Goal: Task Accomplishment & Management: Manage account settings

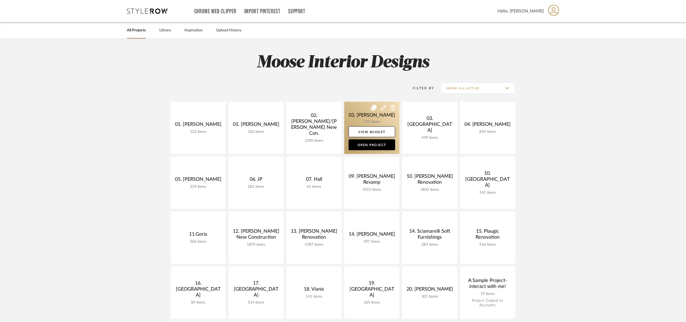
click at [361, 114] on link at bounding box center [371, 128] width 55 height 52
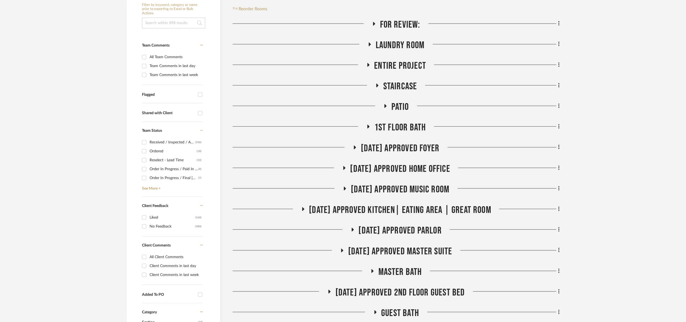
scroll to position [122, 0]
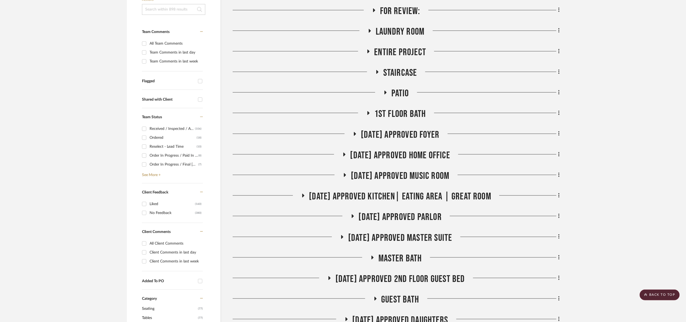
click at [422, 195] on span "[DATE] Approved Kitchen| Eating Area | Great Room" at bounding box center [400, 197] width 182 height 12
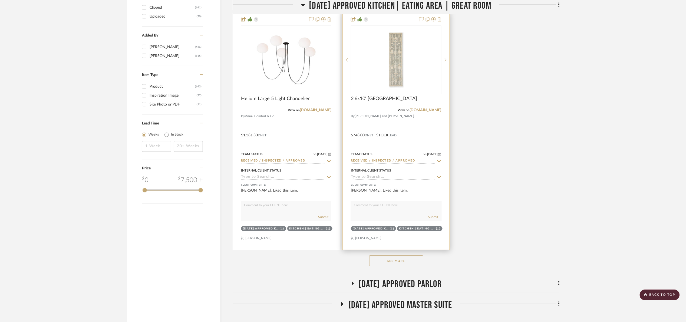
scroll to position [974, 0]
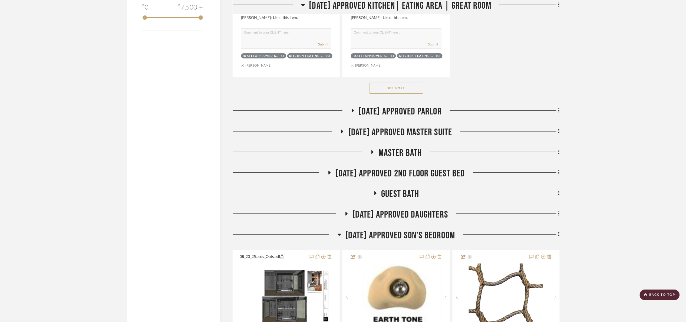
click at [407, 90] on button "See More" at bounding box center [396, 88] width 54 height 11
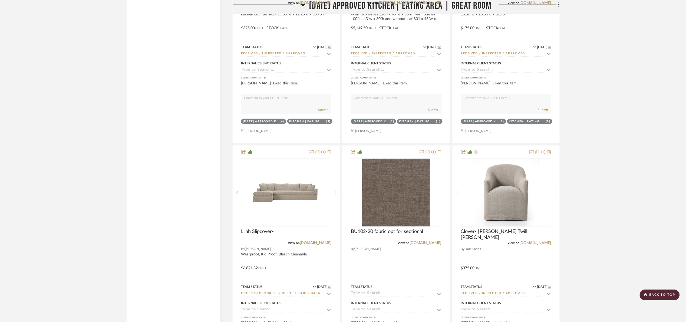
scroll to position [1177, 0]
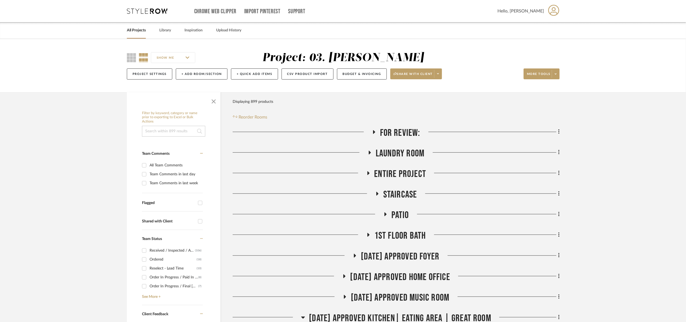
click at [395, 129] on span "For Review:" at bounding box center [400, 133] width 40 height 12
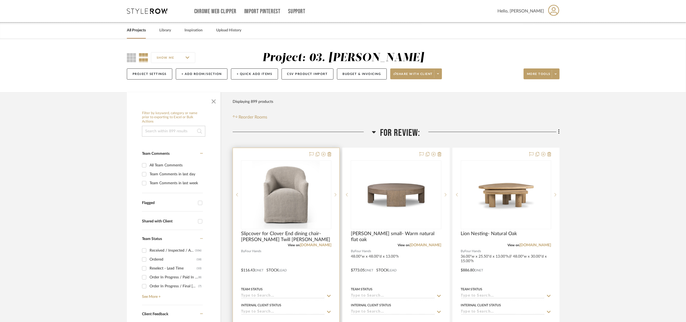
click at [295, 201] on img "0" at bounding box center [286, 195] width 68 height 68
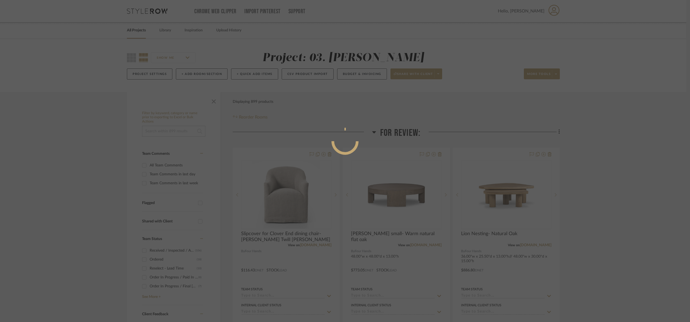
click at [629, 143] on div at bounding box center [345, 161] width 690 height 322
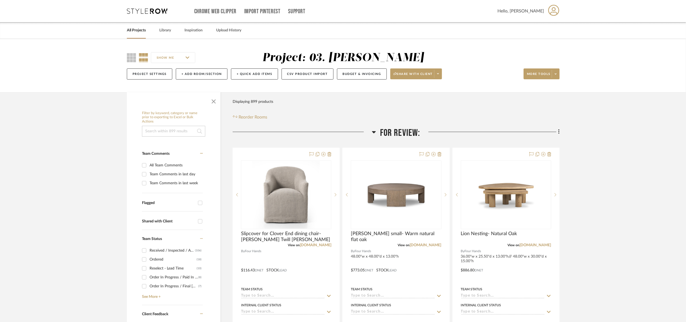
click at [395, 131] on span "For Review:" at bounding box center [400, 133] width 40 height 12
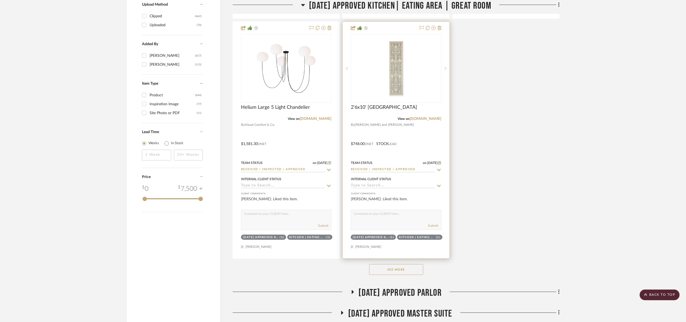
scroll to position [893, 0]
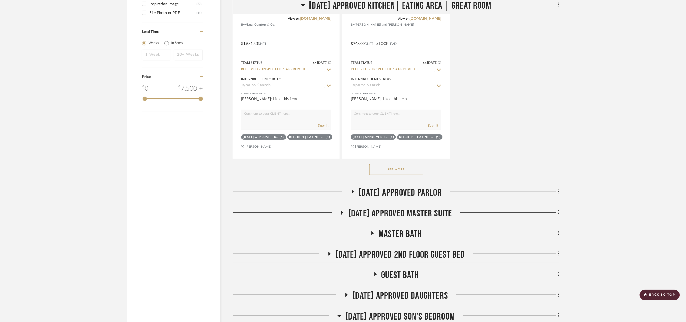
click at [409, 173] on button "See More" at bounding box center [396, 169] width 54 height 11
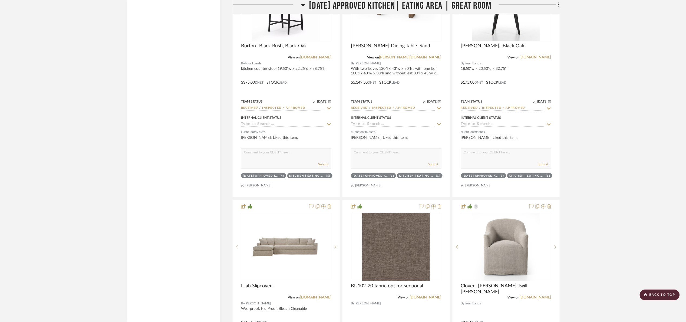
scroll to position [1096, 0]
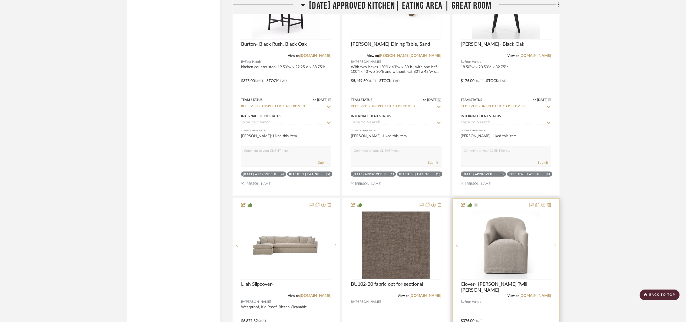
click at [501, 213] on div at bounding box center [506, 317] width 107 height 237
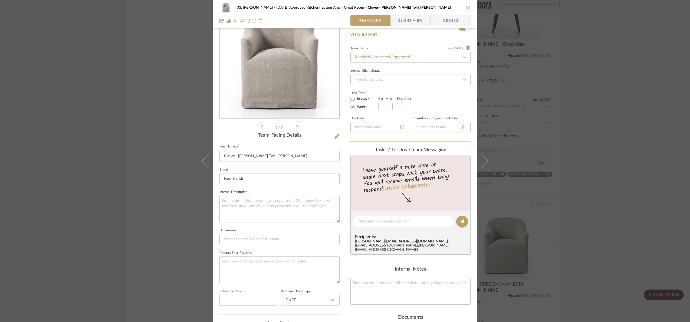
scroll to position [182, 0]
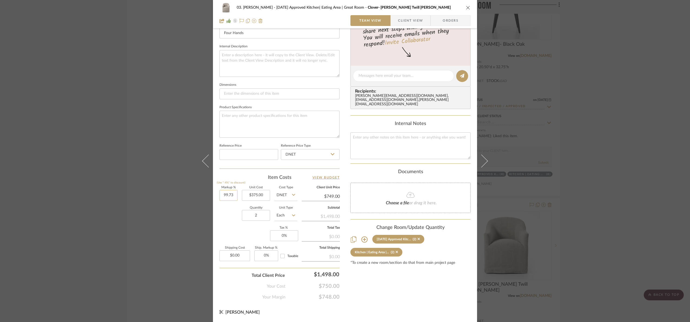
click at [234, 195] on input "99.73" at bounding box center [228, 195] width 18 height 11
type input "99.73%"
click at [551, 143] on div "03. Jennifer 07.02.25 Approved Kitchen| Eating Area | Great Room Clover- Heathe…" at bounding box center [345, 161] width 690 height 322
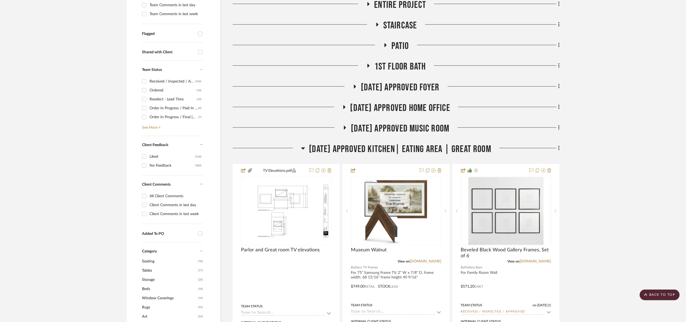
scroll to position [41, 0]
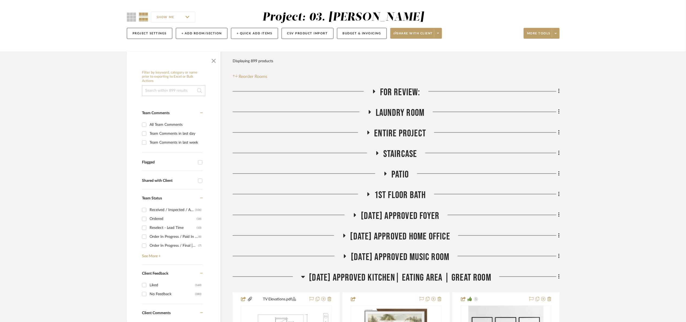
click at [397, 88] on span "For Review:" at bounding box center [400, 93] width 40 height 12
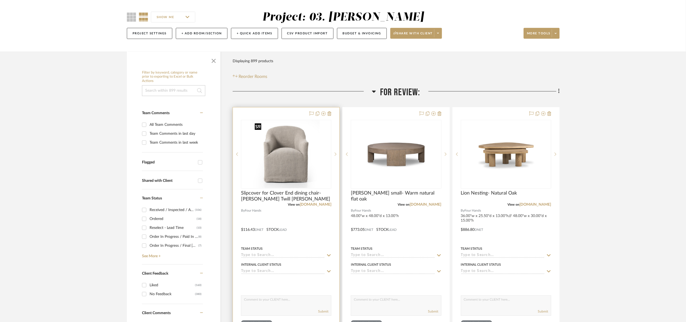
click at [0, 0] on img at bounding box center [0, 0] width 0 height 0
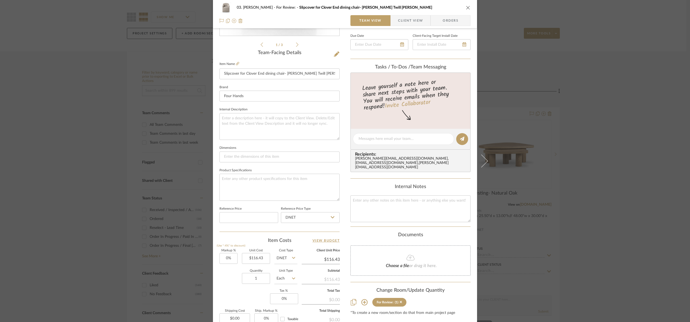
scroll to position [122, 0]
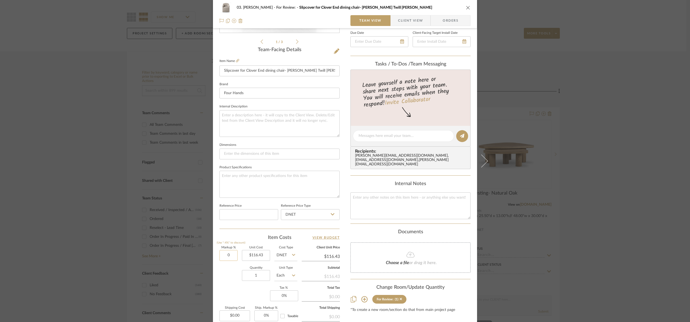
drag, startPoint x: 226, startPoint y: 252, endPoint x: 227, endPoint y: 254, distance: 2.8
click at [226, 252] on input "0" at bounding box center [228, 255] width 18 height 11
paste input "99.73"
type input "99.73%"
click at [229, 283] on div "Quantity 1 Unit Type Each" at bounding box center [258, 276] width 78 height 19
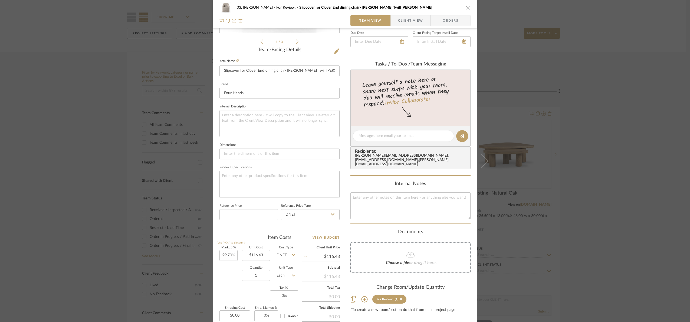
type input "$232.55"
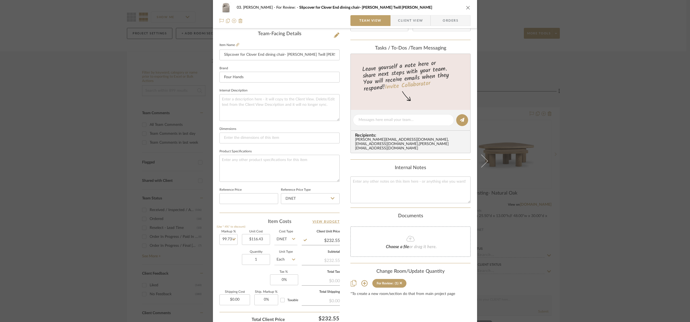
scroll to position [182, 0]
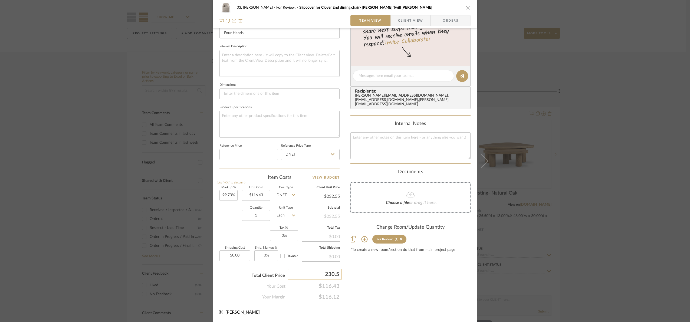
type input "230.50"
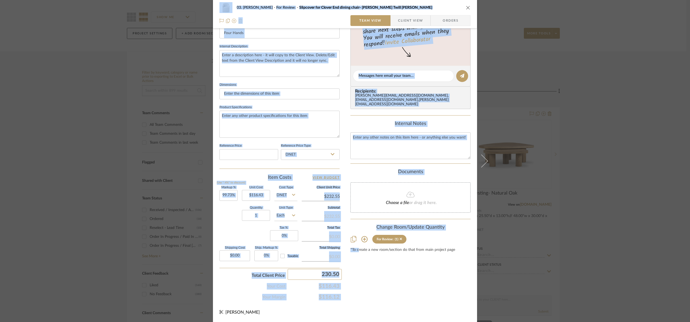
click at [358, 287] on div "03. Jennifer For Review: Slipcover for Clover End dining chair- Heather Twill S…" at bounding box center [345, 161] width 690 height 322
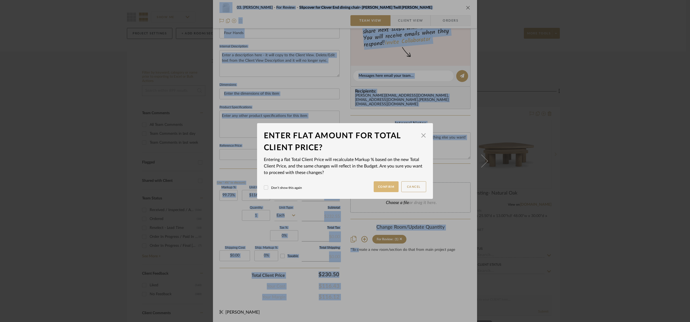
click at [384, 188] on button "Confirm" at bounding box center [386, 186] width 25 height 11
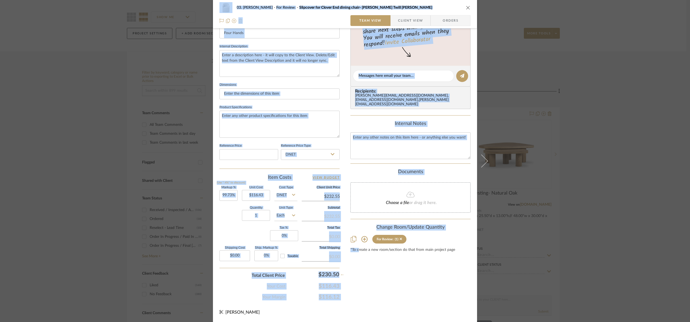
type input "97.97%"
type input "$230.50"
click at [647, 209] on div "03. Jennifer For Review: Slipcover for Clover End dining chair- Heather Twill S…" at bounding box center [345, 161] width 690 height 322
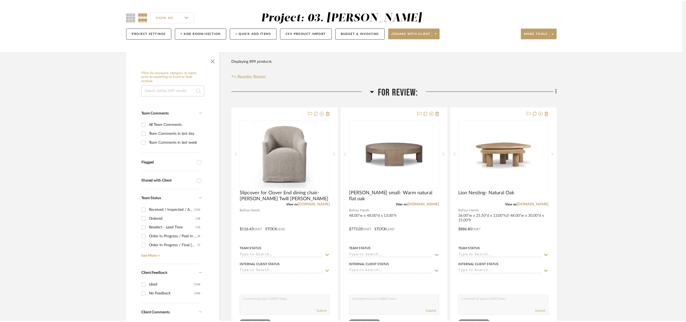
scroll to position [41, 0]
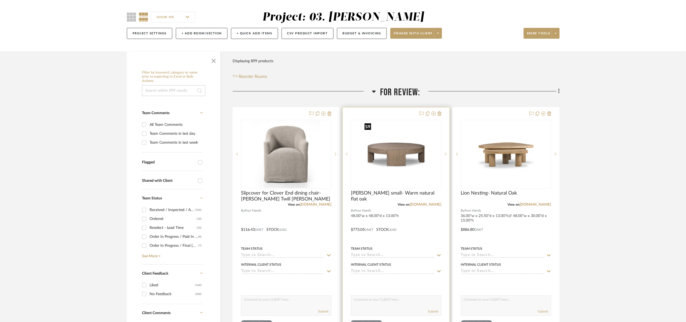
click at [407, 158] on img "0" at bounding box center [396, 154] width 68 height 68
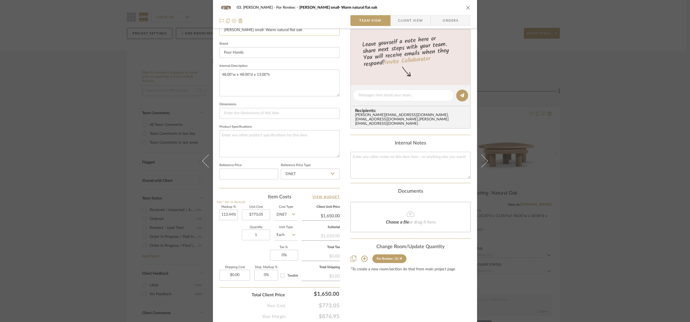
scroll to position [0, 0]
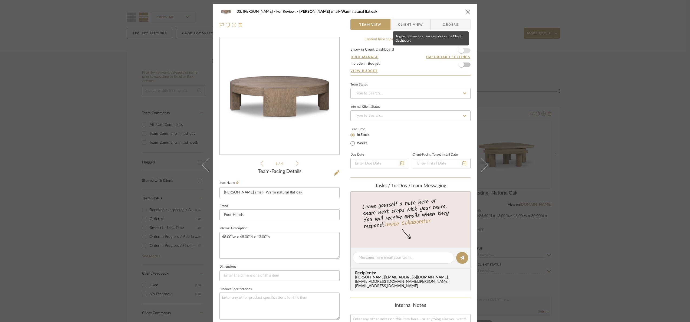
click at [460, 49] on span "button" at bounding box center [461, 50] width 5 height 5
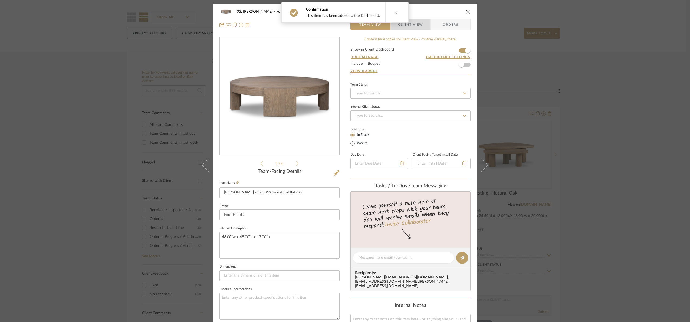
click at [415, 21] on span "Client View" at bounding box center [410, 24] width 25 height 11
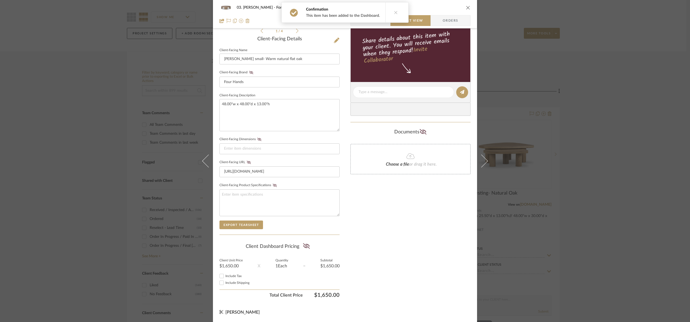
scroll to position [134, 0]
click at [305, 244] on icon at bounding box center [306, 245] width 7 height 5
drag, startPoint x: 639, startPoint y: 170, endPoint x: 537, endPoint y: 153, distance: 103.5
click at [635, 168] on div "03. Jennifer For Review: Shelly small- Warm natural flat oak Team View Client V…" at bounding box center [345, 161] width 690 height 322
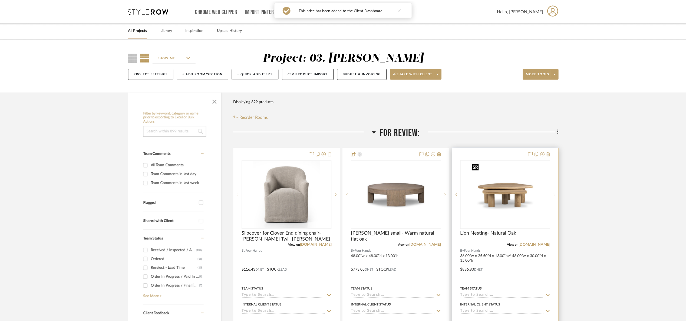
scroll to position [41, 0]
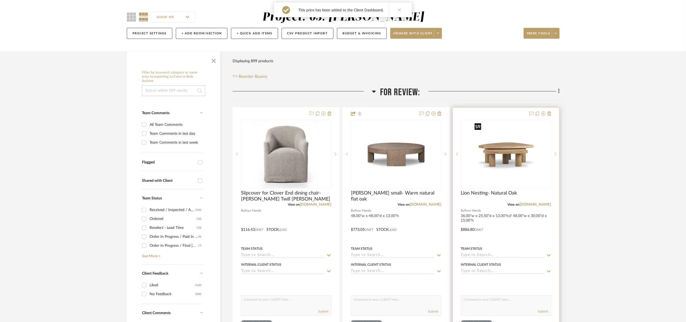
click at [486, 153] on img "0" at bounding box center [507, 154] width 68 height 68
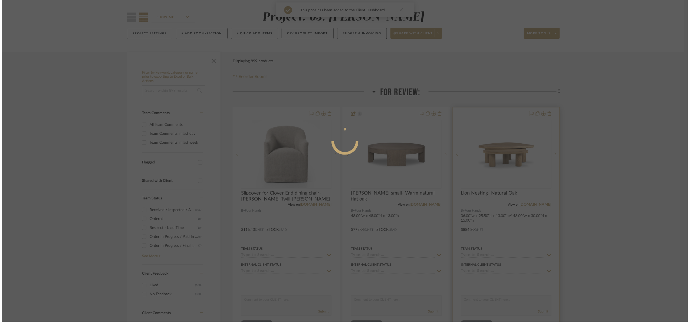
scroll to position [0, 0]
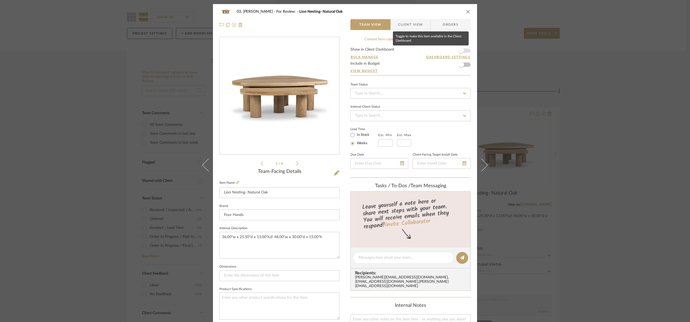
click at [464, 49] on span "button" at bounding box center [461, 51] width 12 height 12
click at [398, 21] on span "Client View" at bounding box center [410, 24] width 25 height 11
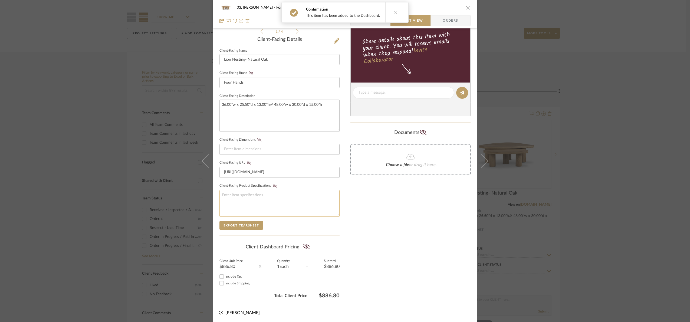
scroll to position [134, 0]
click at [306, 248] on icon at bounding box center [306, 245] width 7 height 5
click at [609, 170] on div "03. Jennifer For Review: Lion Nesting- Natural Oak Team View Client View Orders…" at bounding box center [345, 161] width 690 height 322
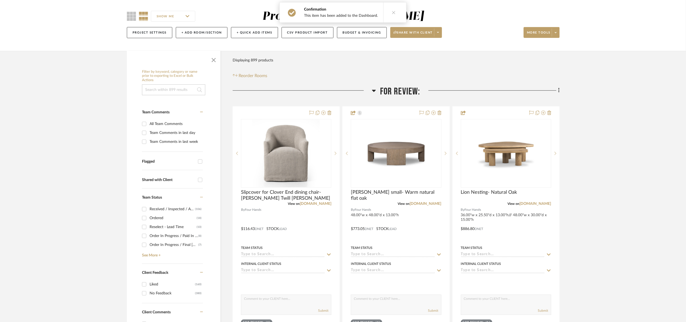
scroll to position [284, 0]
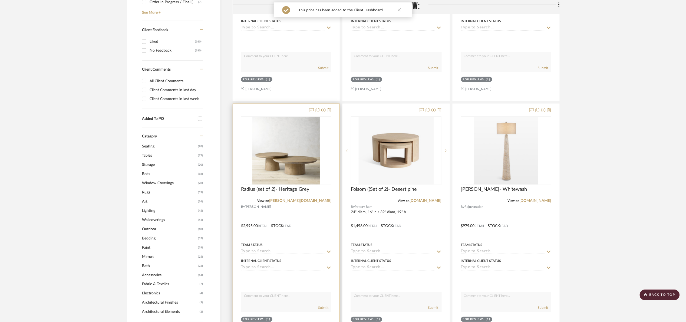
click at [289, 144] on img "0" at bounding box center [286, 151] width 68 height 68
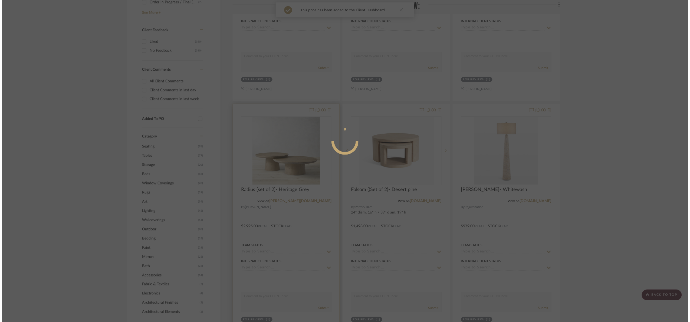
scroll to position [0, 0]
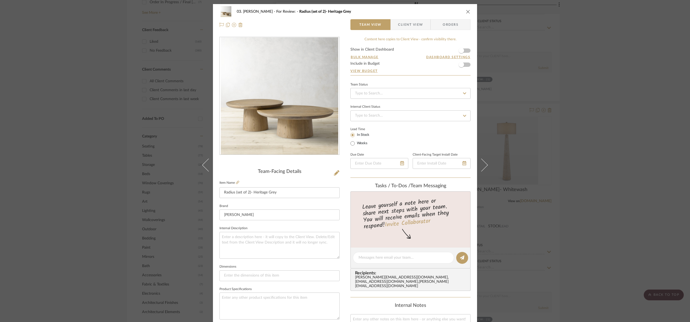
drag, startPoint x: 406, startPoint y: 20, endPoint x: 436, endPoint y: 38, distance: 34.8
click at [406, 21] on span "Client View" at bounding box center [410, 24] width 25 height 11
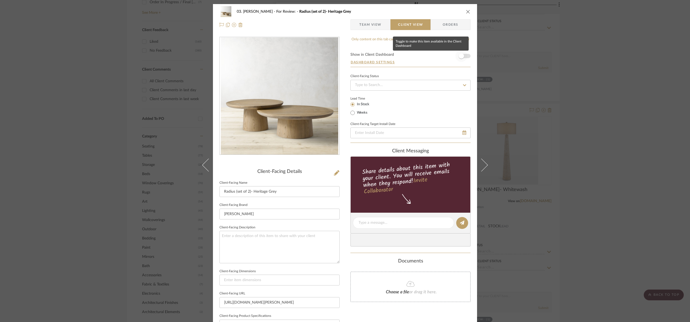
click at [463, 53] on span "button" at bounding box center [461, 56] width 12 height 12
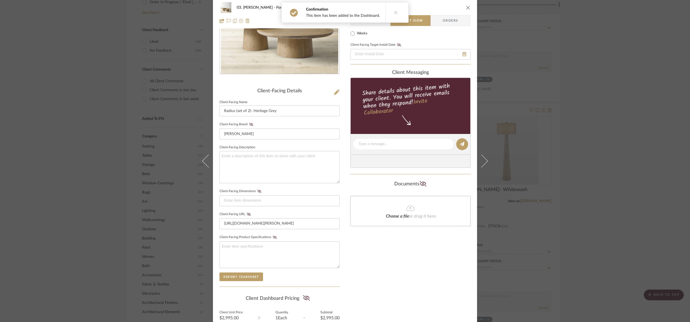
scroll to position [134, 0]
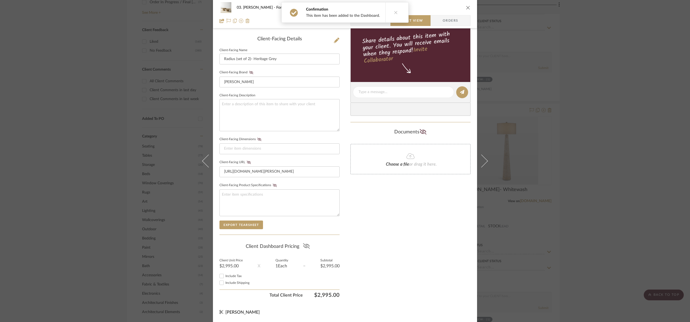
click at [307, 243] on icon at bounding box center [306, 245] width 7 height 5
click at [399, 9] on div "03. Jennifer For Review: Radius (set of 2)- Heritage Grey Team View Client View…" at bounding box center [345, 161] width 690 height 322
click at [362, 21] on span "Team View" at bounding box center [370, 20] width 22 height 11
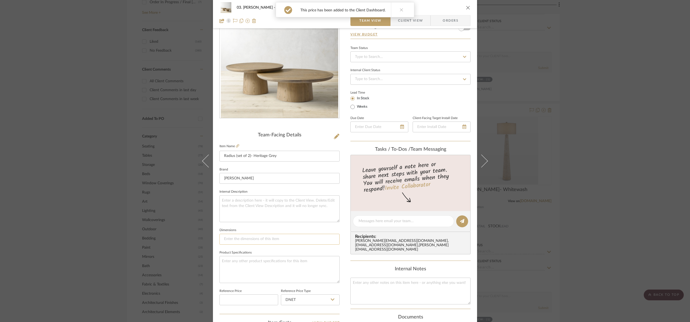
scroll to position [0, 0]
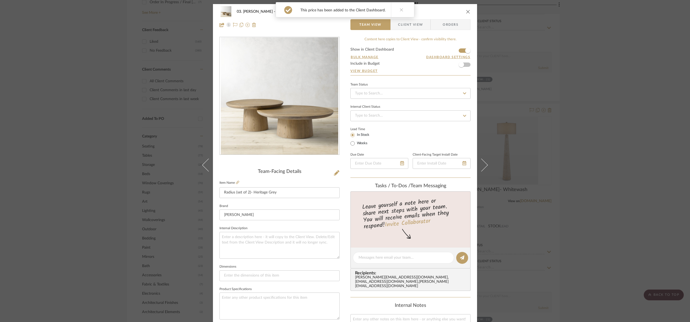
drag, startPoint x: 671, startPoint y: 139, endPoint x: 653, endPoint y: 141, distance: 18.3
click at [671, 138] on div "03. Jennifer For Review: Radius (set of 2)- Heritage Grey Team View Client View…" at bounding box center [345, 161] width 690 height 322
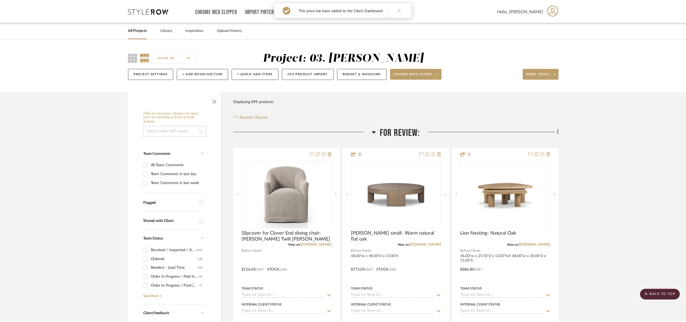
scroll to position [284, 0]
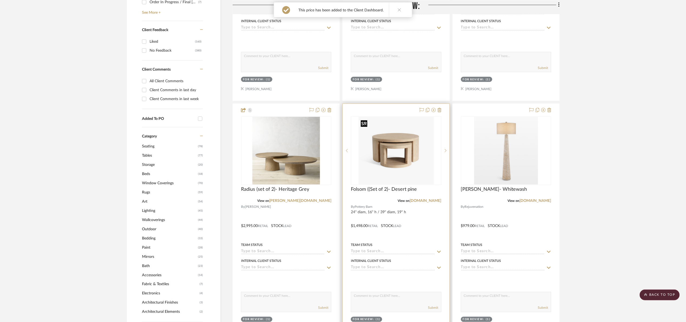
click at [400, 160] on img "0" at bounding box center [396, 151] width 75 height 68
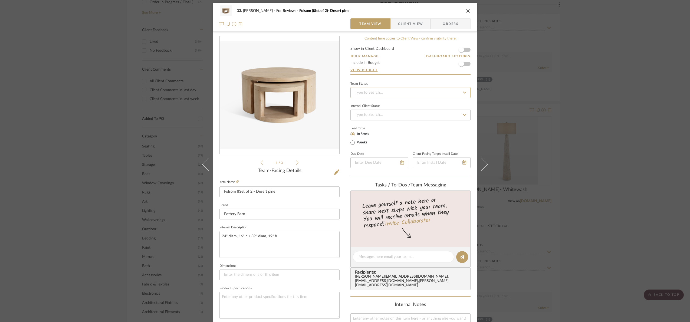
scroll to position [0, 0]
click at [467, 48] on form "Show in Client Dashboard Bulk Manage Dashboard Settings Include in Budget View …" at bounding box center [410, 62] width 120 height 28
click at [465, 50] on form "Show in Client Dashboard Bulk Manage Dashboard Settings Include in Budget View …" at bounding box center [410, 62] width 120 height 28
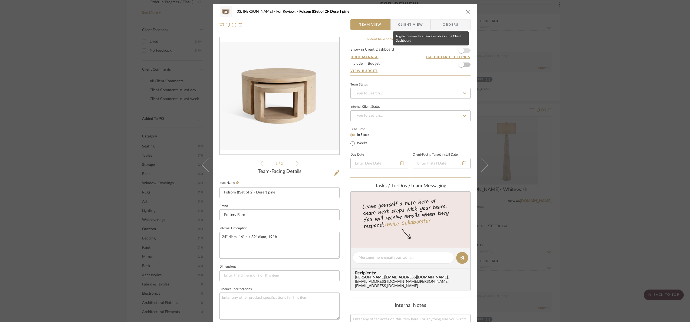
click at [459, 52] on span "button" at bounding box center [461, 50] width 5 height 5
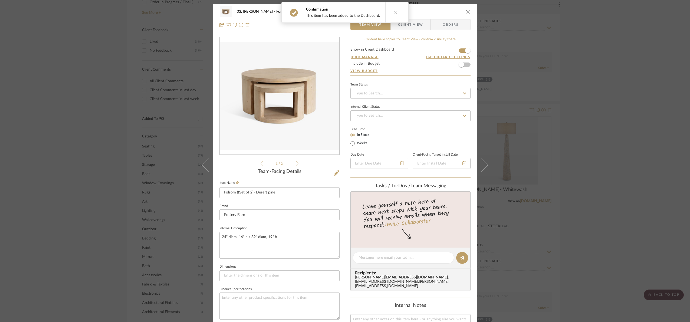
click at [412, 27] on span "Client View" at bounding box center [410, 24] width 25 height 11
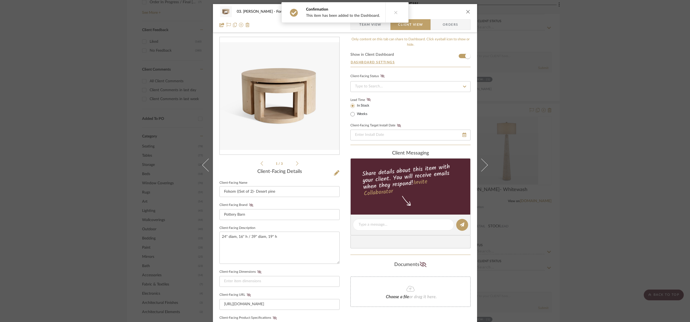
scroll to position [134, 0]
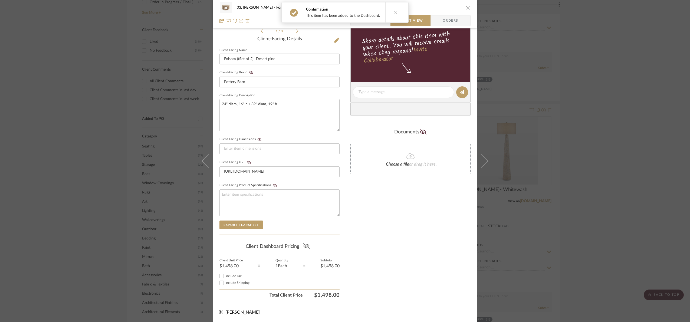
click at [304, 246] on icon at bounding box center [306, 245] width 7 height 5
click at [611, 165] on div "03. Jennifer For Review: Folsom ((Set of 2)- Desert pine Team View Client View …" at bounding box center [345, 161] width 690 height 322
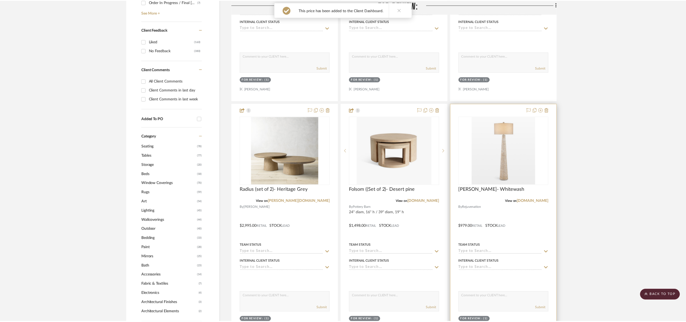
scroll to position [284, 0]
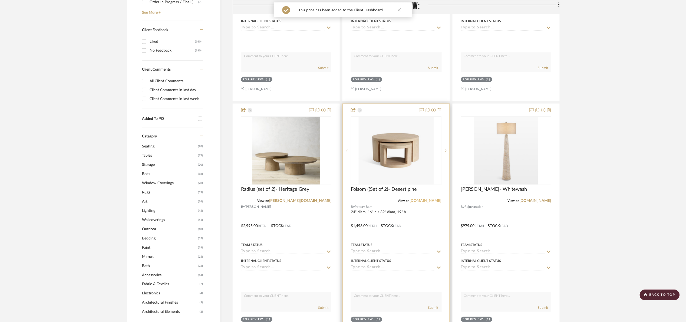
click at [430, 201] on link "potterybarn.com" at bounding box center [426, 201] width 32 height 4
click at [426, 159] on img "0" at bounding box center [396, 151] width 75 height 68
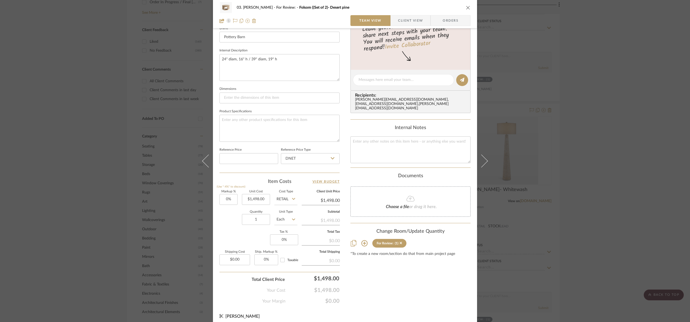
scroll to position [182, 0]
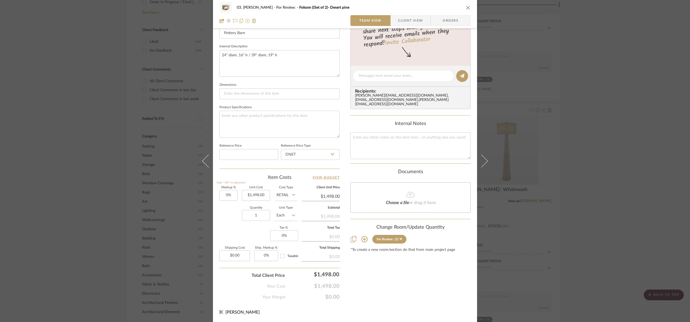
click at [287, 198] on input "Retail" at bounding box center [285, 195] width 23 height 11
click at [286, 212] on div "DNET" at bounding box center [306, 209] width 67 height 14
type input "DNET"
click at [388, 272] on div "Content here copies to Client View - confirm visibility there. Show in Client D…" at bounding box center [410, 77] width 120 height 445
click at [261, 198] on input "1498.00" at bounding box center [256, 195] width 28 height 11
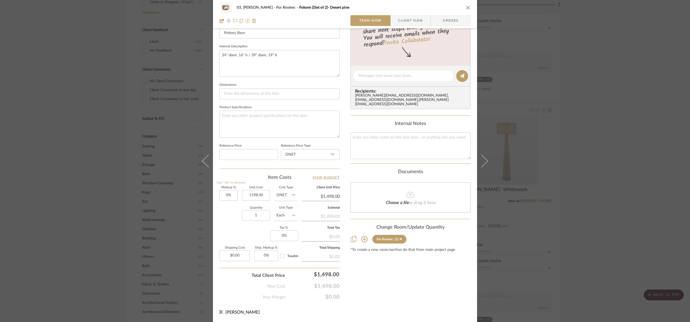
type input "$1,198.40"
click at [412, 271] on div "Content here copies to Client View - confirm visibility there. Show in Client D…" at bounding box center [410, 77] width 120 height 445
type input "$1,198.40"
type input "1498"
click at [395, 287] on div "03. Jennifer For Review: Folsom ((Set of 2)- Desert pine Team View Client View …" at bounding box center [345, 161] width 690 height 322
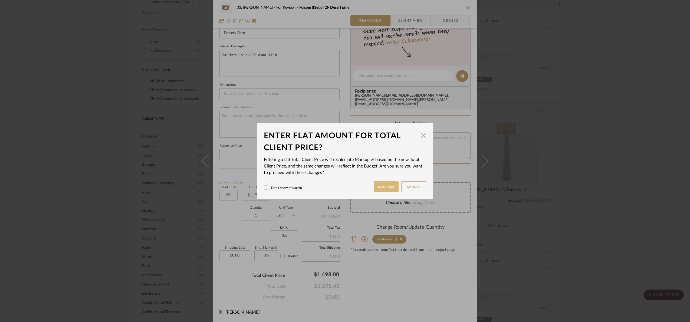
click at [378, 182] on button "Confirm" at bounding box center [386, 186] width 25 height 11
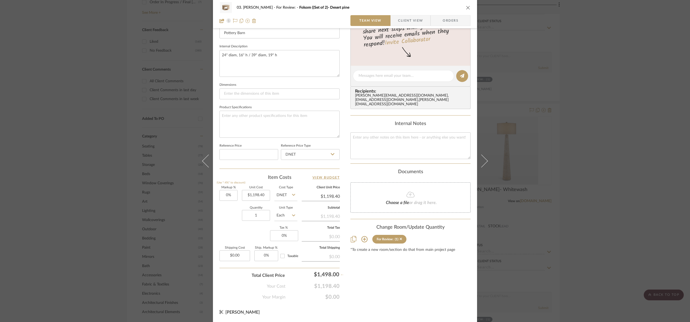
type input "25%"
type input "$1,498.00"
click at [661, 188] on div "03. Jennifer For Review: Folsom ((Set of 2)- Desert pine Team View Client View …" at bounding box center [345, 161] width 690 height 322
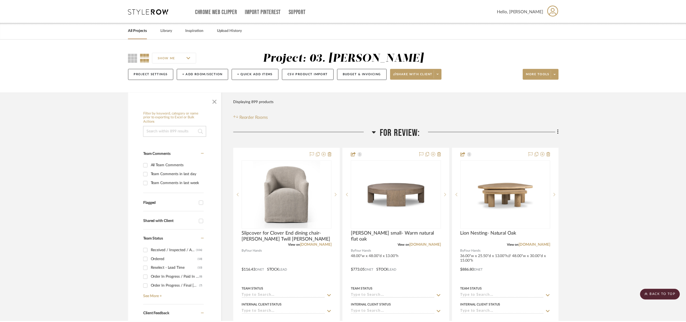
scroll to position [284, 0]
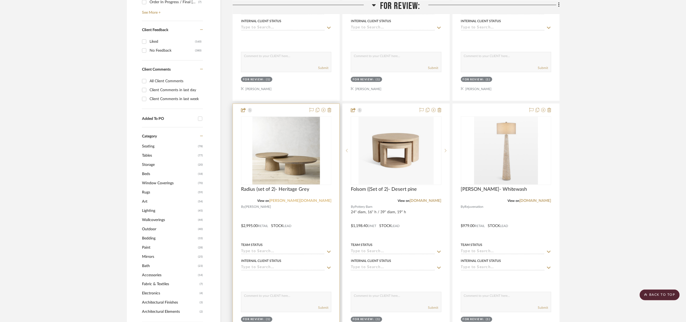
click at [310, 202] on link "williams-sonoma.com" at bounding box center [300, 201] width 62 height 4
click at [304, 163] on img "0" at bounding box center [286, 151] width 68 height 68
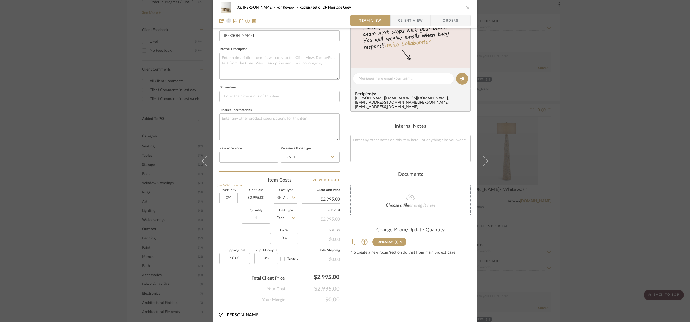
scroll to position [182, 0]
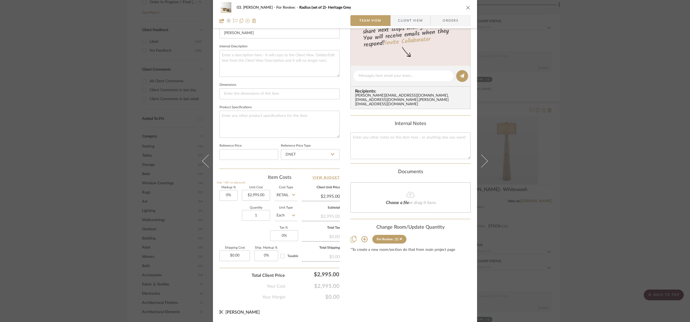
drag, startPoint x: 296, startPoint y: 196, endPoint x: 289, endPoint y: 198, distance: 6.7
click at [294, 196] on div "Markup % (Use "-X%" to discount) 0% Unit Cost $2,995.00 Cost Type Retail Client…" at bounding box center [279, 225] width 120 height 79
click at [288, 198] on input "Retail" at bounding box center [285, 195] width 23 height 11
click at [288, 206] on div "DNET" at bounding box center [306, 209] width 67 height 14
type input "DNET"
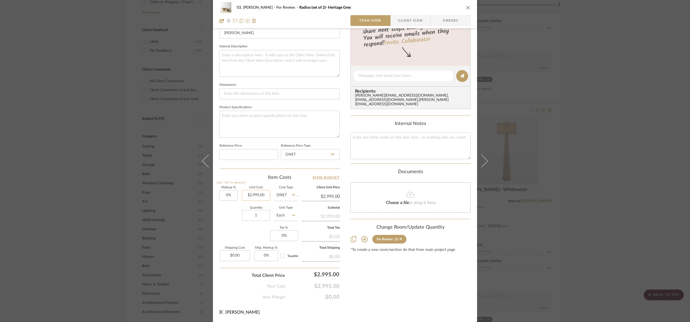
type input "2995.00"
click at [257, 198] on input "2995.00" at bounding box center [256, 195] width 28 height 11
type input "$2,246.25"
click at [381, 293] on div "Content here copies to Client View - confirm visibility there. Show in Client D…" at bounding box center [410, 77] width 120 height 445
type input "$2,246.25"
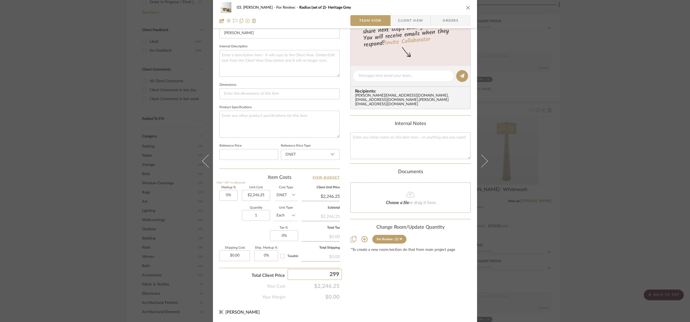
type input "2995"
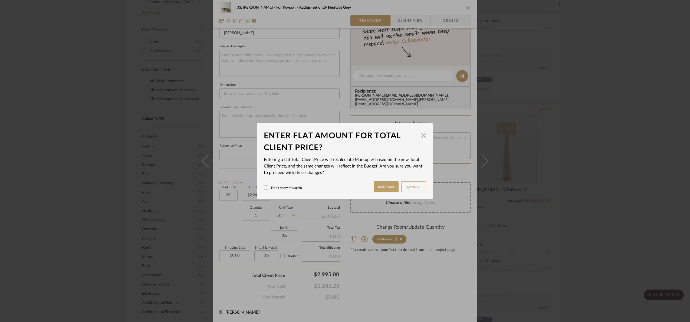
click at [381, 300] on div "03. Jennifer For Review: Radius (set of 2)- Heritage Grey Team View Client View…" at bounding box center [345, 161] width 690 height 322
click at [380, 187] on button "Confirm" at bounding box center [386, 186] width 25 height 11
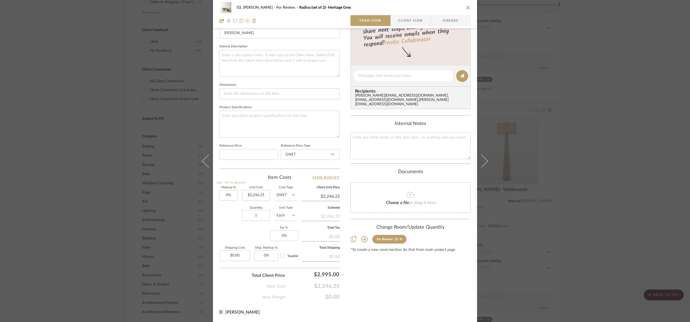
type input "33.33%"
type input "$2,995.00"
click at [642, 143] on div "03. Jennifer For Review: Radius (set of 2)- Heritage Grey Team View Client View…" at bounding box center [345, 161] width 690 height 322
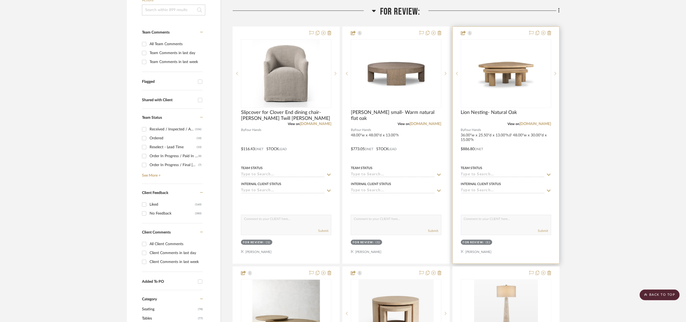
scroll to position [0, 0]
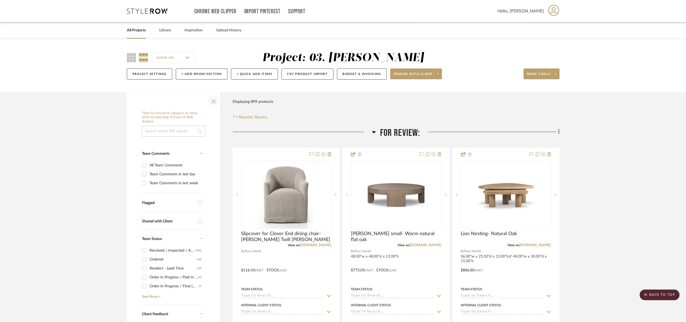
click at [211, 101] on span "button" at bounding box center [213, 100] width 13 height 13
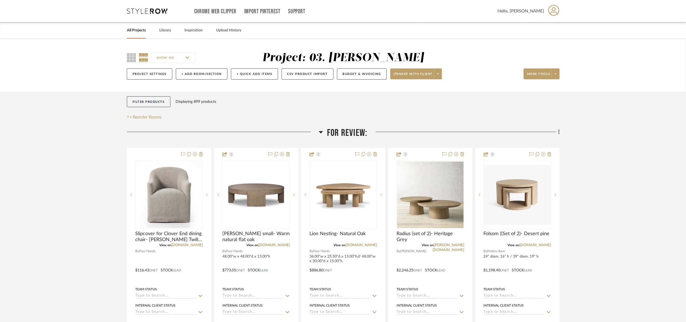
click at [347, 128] on span "For Review:" at bounding box center [347, 133] width 40 height 12
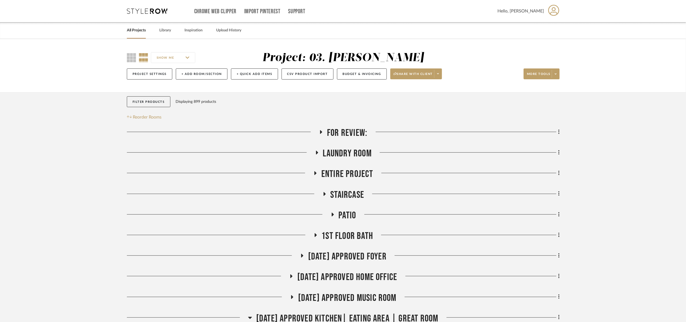
click at [349, 131] on span "For Review:" at bounding box center [347, 133] width 40 height 12
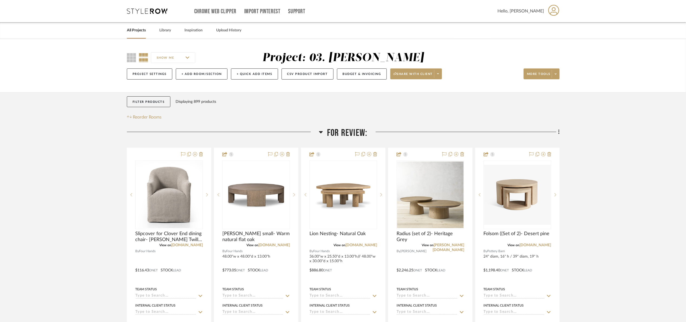
click at [349, 131] on span "For Review:" at bounding box center [347, 133] width 40 height 12
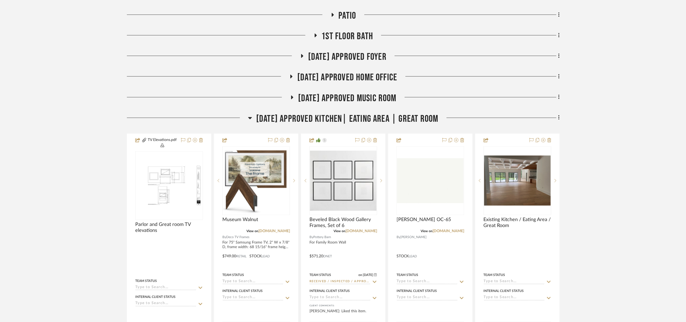
scroll to position [203, 0]
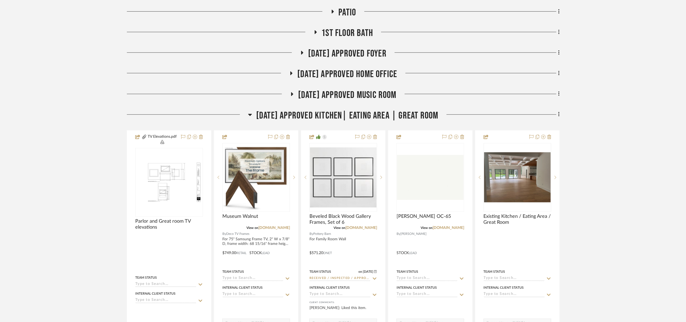
click at [340, 115] on span "[DATE] Approved Kitchen| Eating Area | Great Room" at bounding box center [347, 116] width 182 height 12
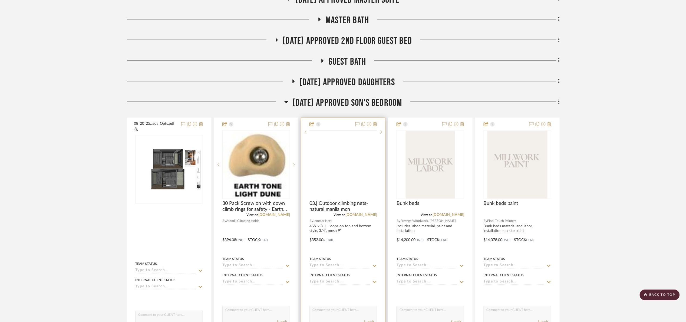
scroll to position [365, 0]
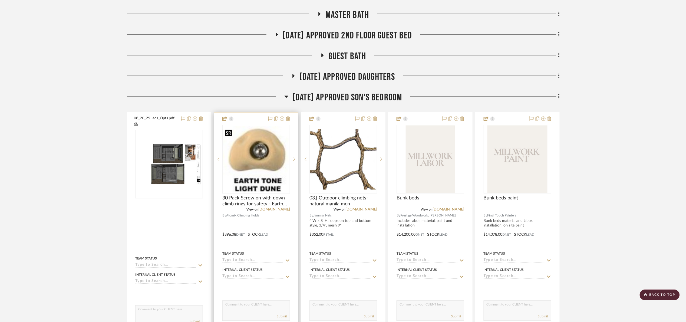
click at [260, 180] on img "0" at bounding box center [256, 159] width 67 height 66
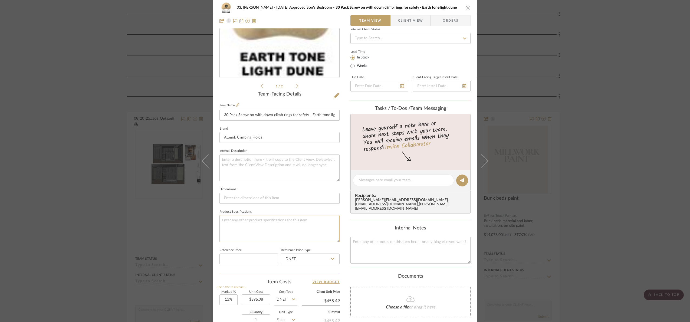
scroll to position [182, 0]
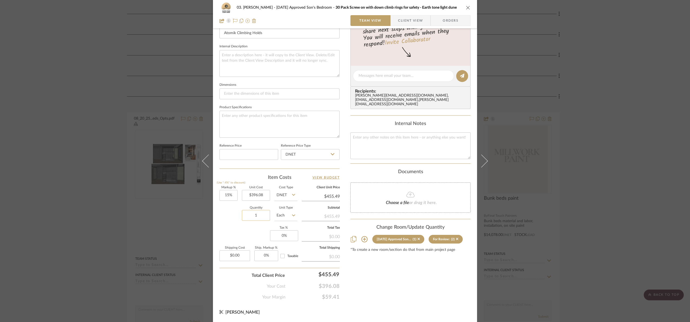
click at [261, 218] on input "1" at bounding box center [256, 215] width 28 height 11
type input "2"
click at [238, 236] on div "Markup % (Use "-X%" to discount) 15% Unit Cost $396.08 Cost Type DNET Client Un…" at bounding box center [279, 225] width 120 height 79
click at [622, 166] on div "03. Jennifer 07.02.25 Approved Son's Bedroom 30 Pack Screw on with down climb r…" at bounding box center [345, 161] width 690 height 322
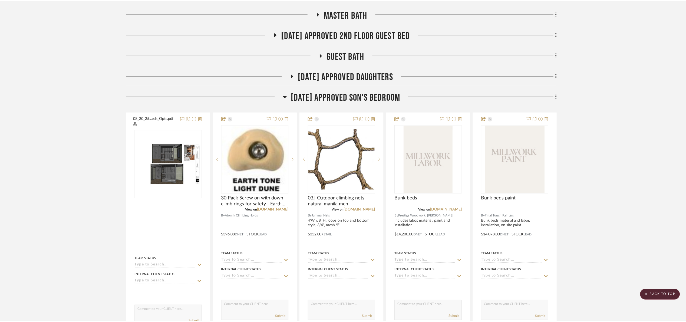
scroll to position [365, 0]
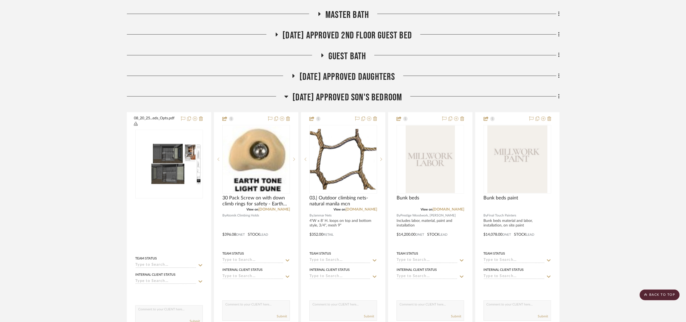
click at [353, 91] on div "For Review: Laundry Room Entire Project Staircase Patio 1st floor bath 07.02.25…" at bounding box center [343, 320] width 433 height 1117
click at [348, 96] on span "[DATE] Approved Son's Bedroom" at bounding box center [348, 98] width 110 height 12
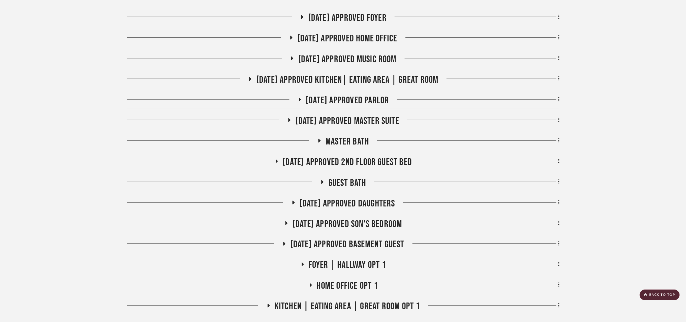
scroll to position [244, 0]
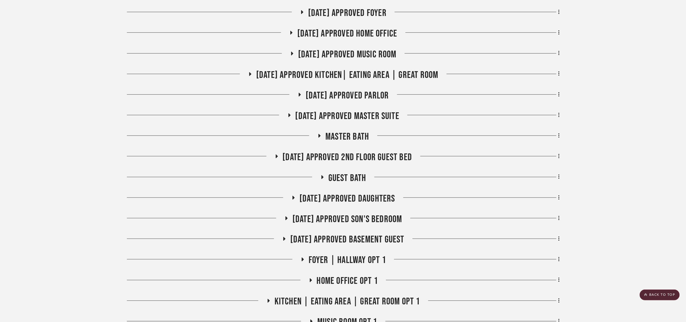
click at [362, 216] on span "[DATE] Approved Son's Bedroom" at bounding box center [348, 220] width 110 height 12
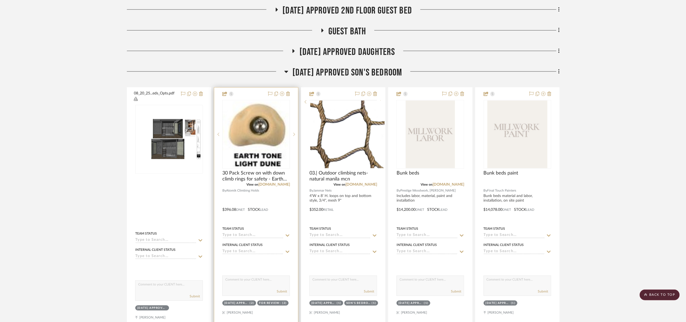
scroll to position [406, 0]
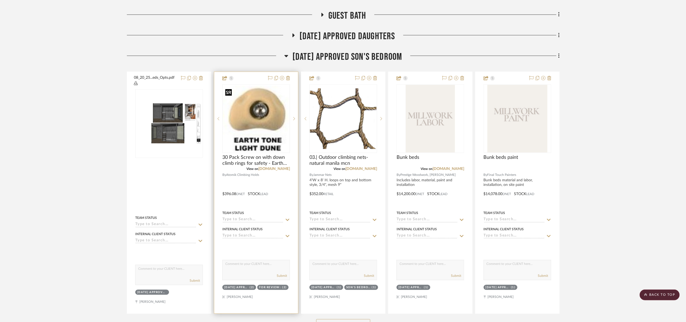
click at [265, 135] on img "0" at bounding box center [256, 119] width 67 height 66
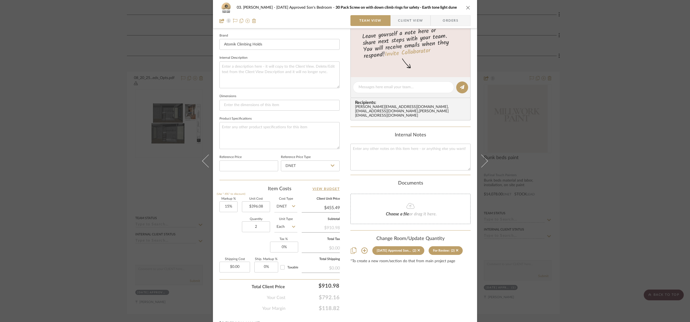
scroll to position [182, 0]
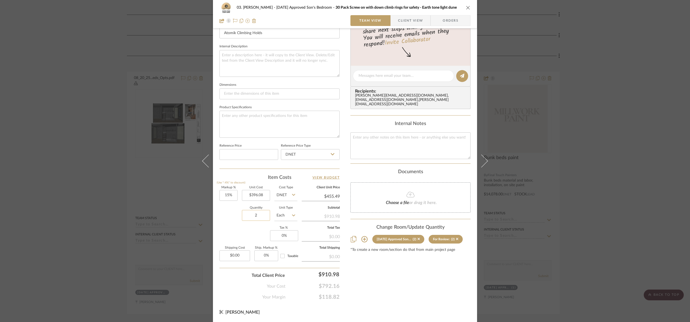
click at [259, 217] on input "2" at bounding box center [256, 215] width 28 height 11
type input "1"
click at [254, 239] on div "Markup % (Use "-X%" to discount) 15% Unit Cost $396.08 Cost Type DNET Client Un…" at bounding box center [279, 225] width 120 height 79
click at [642, 235] on div "03. [PERSON_NAME] [DATE] Approved Son's Bedroom 30 Pack Screw on with down clim…" at bounding box center [345, 161] width 690 height 322
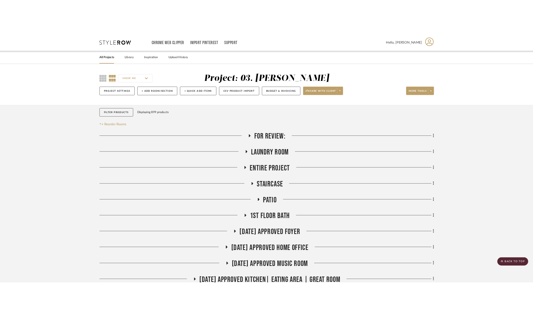
scroll to position [406, 0]
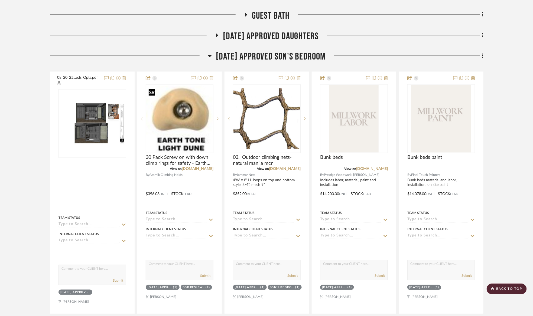
click at [151, 90] on div at bounding box center [152, 92] width 6 height 7
click at [180, 128] on img "0" at bounding box center [179, 119] width 67 height 66
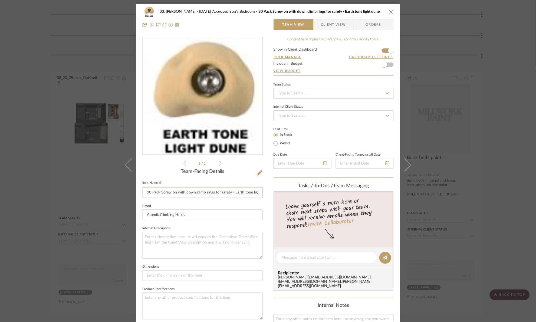
scroll to position [0, 11]
drag, startPoint x: 232, startPoint y: 192, endPoint x: 284, endPoint y: 194, distance: 51.7
click at [284, 194] on div "03. [PERSON_NAME] [DATE] Approved Son's Bedroom 30 Pack Screw on with down clim…" at bounding box center [268, 254] width 264 height 500
drag, startPoint x: 0, startPoint y: 118, endPoint x: 30, endPoint y: 34, distance: 89.7
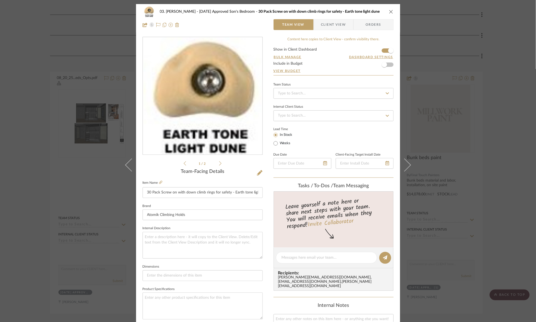
click at [2, 113] on div "03. [PERSON_NAME] [DATE] Approved Son's Bedroom 30 Pack Screw on with down clim…" at bounding box center [268, 161] width 536 height 322
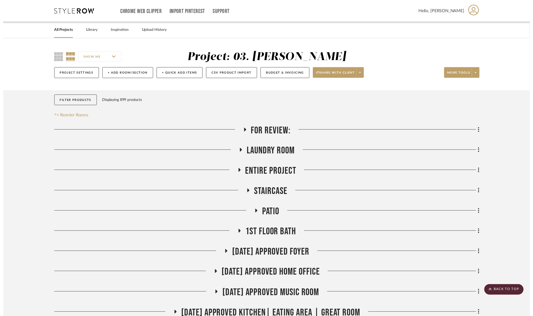
scroll to position [406, 0]
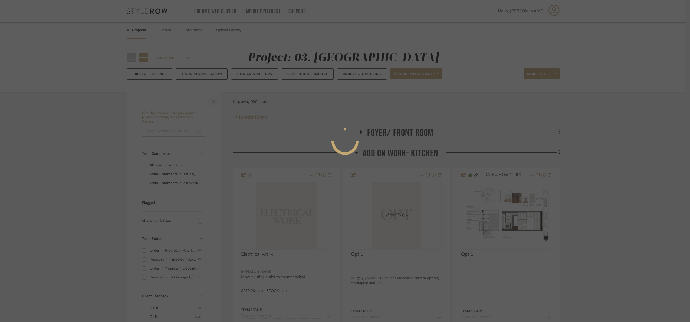
click at [212, 101] on div at bounding box center [345, 161] width 690 height 322
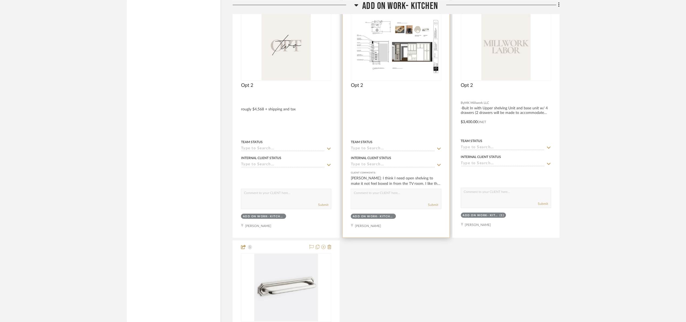
scroll to position [1132, 0]
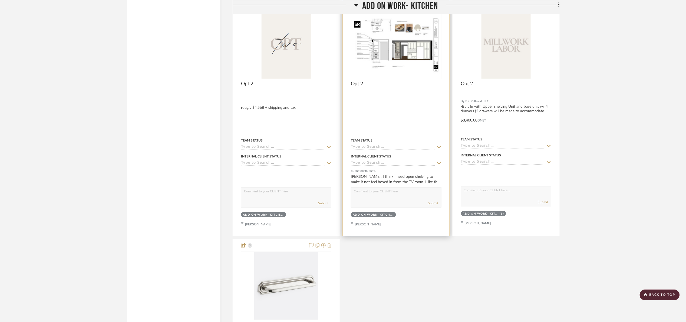
click at [0, 0] on img at bounding box center [0, 0] width 0 height 0
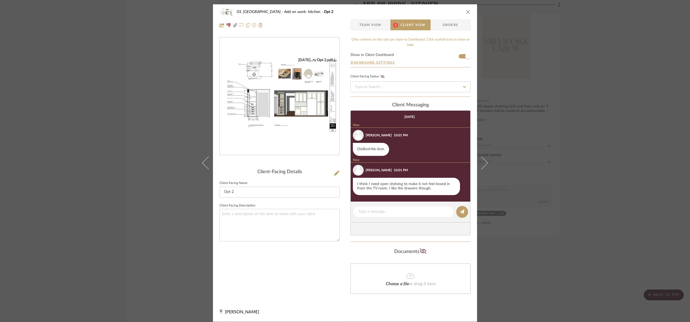
click at [595, 206] on div "03. Schilling Add on work- kitchen Opt 2 Team View 2 Client View Orders 09.12.2…" at bounding box center [345, 161] width 690 height 322
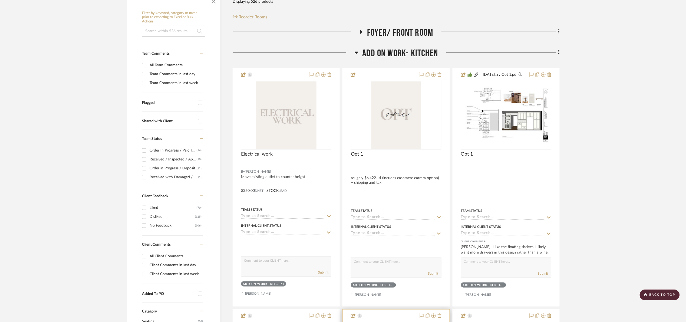
scroll to position [76, 0]
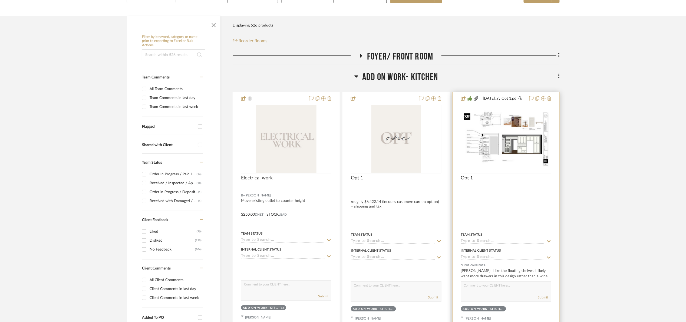
click at [0, 0] on img at bounding box center [0, 0] width 0 height 0
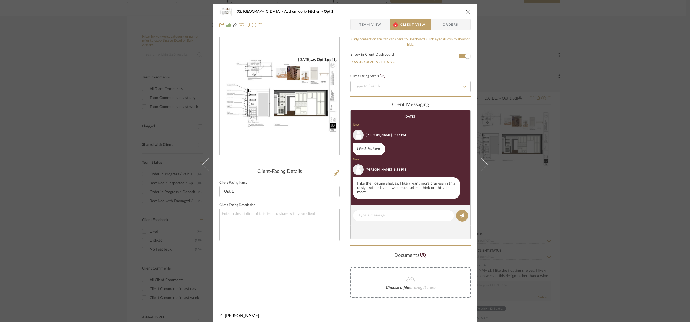
click at [273, 111] on img "0" at bounding box center [280, 95] width 120 height 77
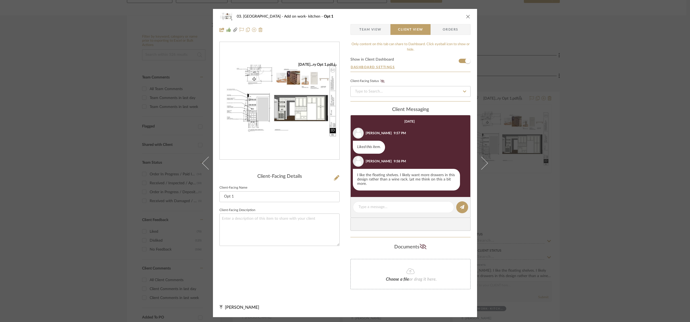
click at [65, 91] on div "03. Schilling Add on work- kitchen Opt 1 Team View Client View Orders 09.12.25.…" at bounding box center [345, 161] width 690 height 322
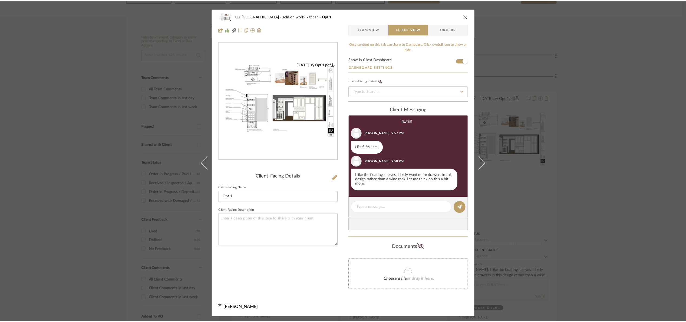
scroll to position [76, 0]
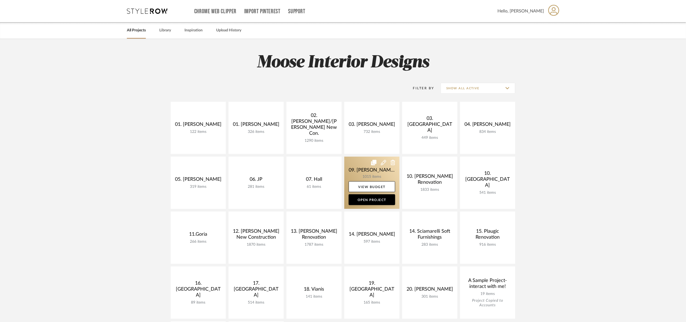
click at [352, 171] on link at bounding box center [371, 183] width 55 height 52
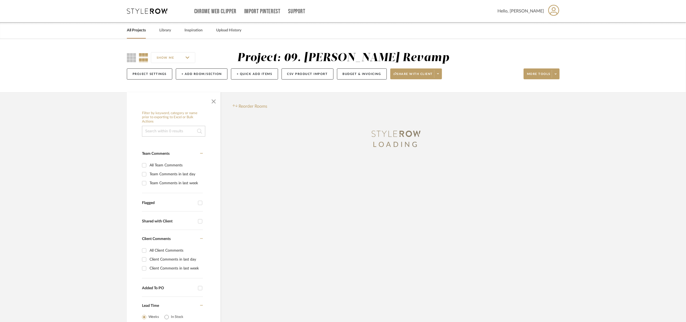
click at [211, 102] on span "button" at bounding box center [213, 100] width 13 height 13
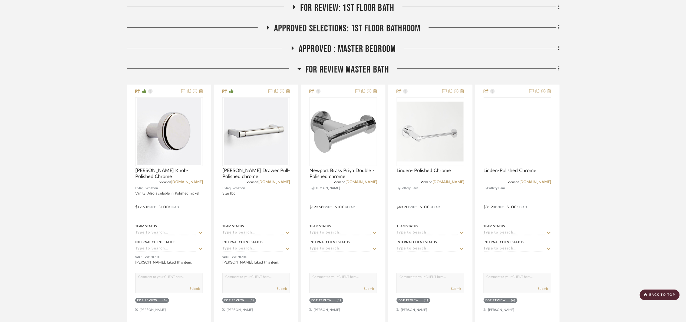
scroll to position [203, 0]
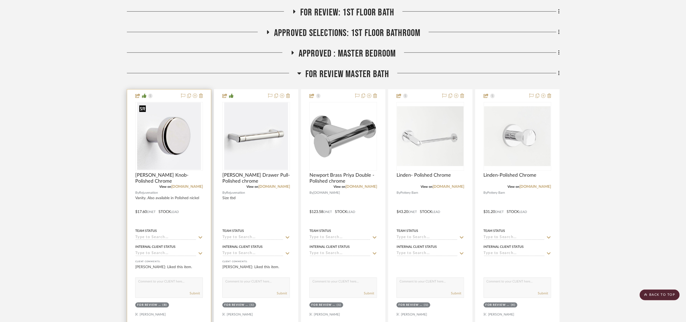
click at [170, 145] on img "0" at bounding box center [169, 137] width 64 height 68
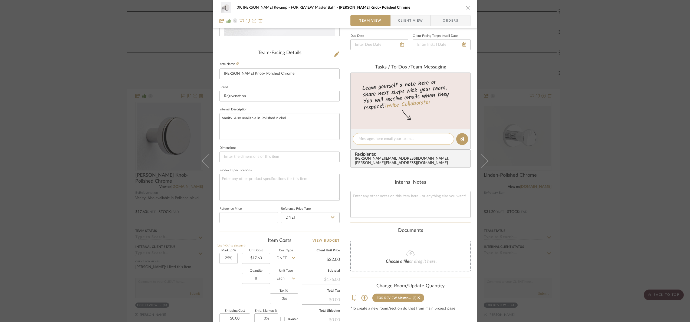
scroll to position [122, 0]
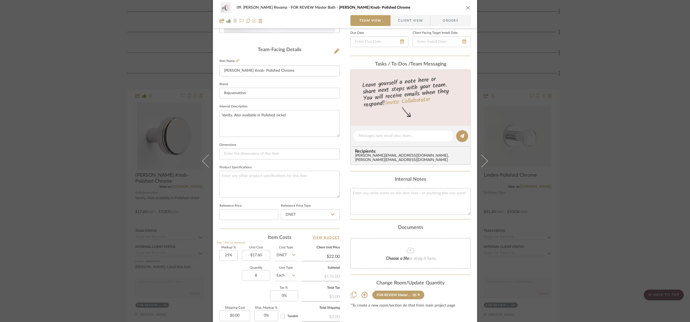
click at [642, 126] on div "09. Jones Revamp FOR REVIEW Master Bath Blair Knob- Polished Chrome Team View C…" at bounding box center [345, 161] width 690 height 322
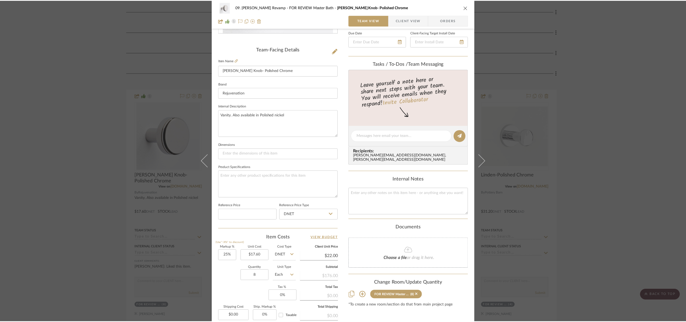
scroll to position [203, 0]
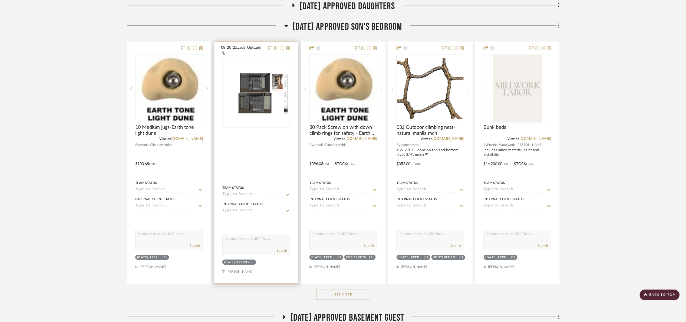
scroll to position [447, 0]
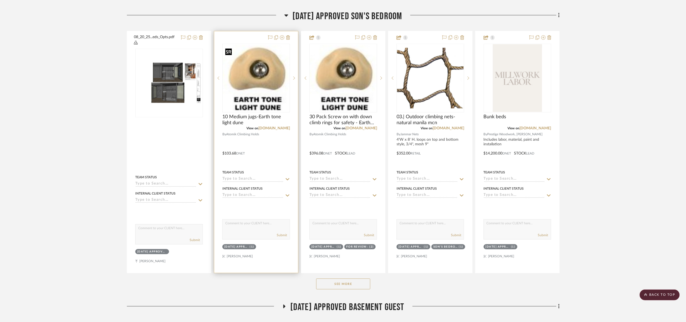
click at [259, 77] on img "0" at bounding box center [256, 78] width 67 height 66
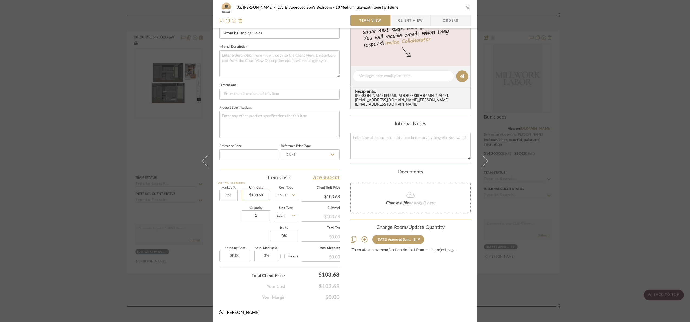
scroll to position [182, 0]
click at [231, 195] on input "0" at bounding box center [228, 195] width 18 height 11
type input "15%"
click at [230, 227] on div "Markup % (Use "-X%" to discount) 15% Unit Cost $103.68 Cost Type DNET Client Un…" at bounding box center [279, 225] width 120 height 79
type input "$119.23"
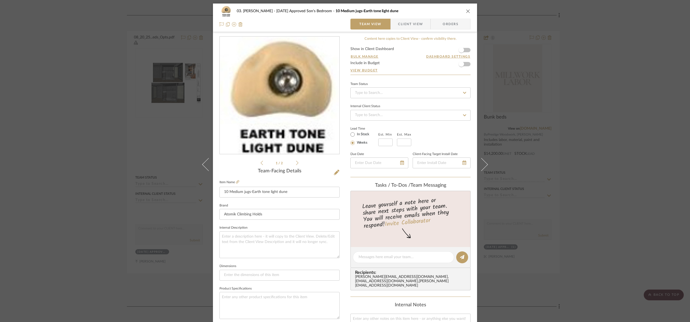
scroll to position [0, 0]
click at [460, 51] on span "button" at bounding box center [461, 50] width 5 height 5
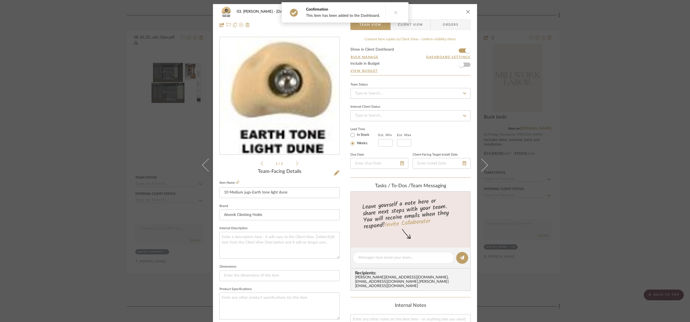
click at [420, 23] on span "Client View" at bounding box center [410, 24] width 25 height 11
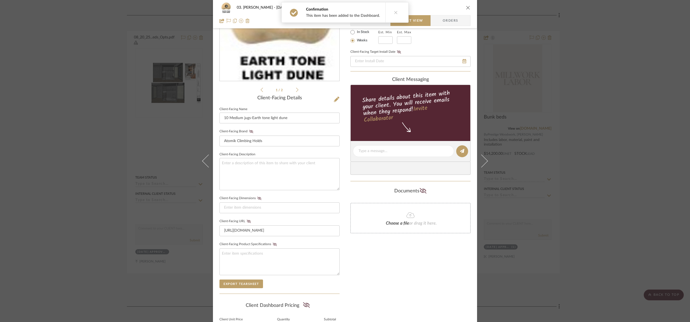
scroll to position [134, 0]
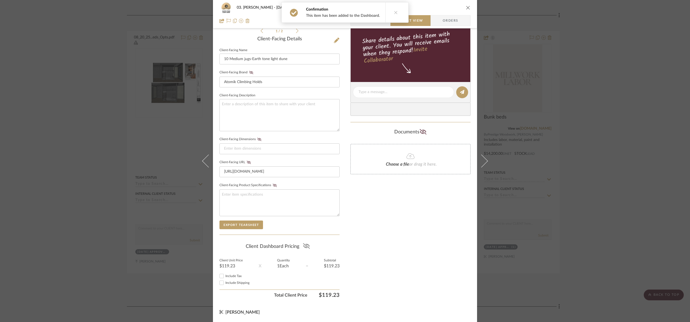
click at [308, 244] on icon at bounding box center [306, 245] width 7 height 5
click at [536, 140] on div "03. [PERSON_NAME] [DATE] Approved Son's Bedroom 10 Medium jugs-Earth tone light…" at bounding box center [345, 161] width 690 height 322
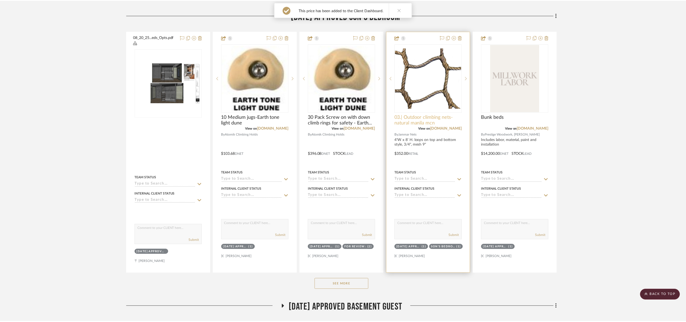
scroll to position [447, 0]
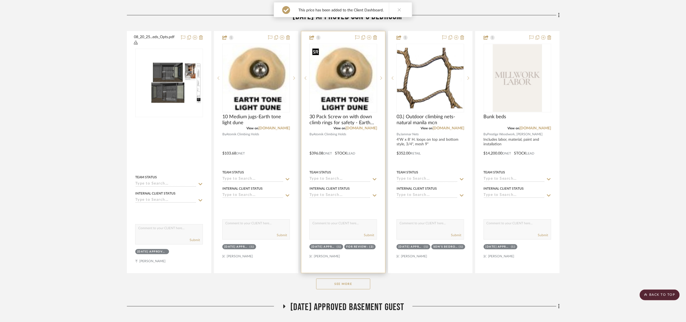
click at [338, 90] on img "0" at bounding box center [343, 78] width 67 height 66
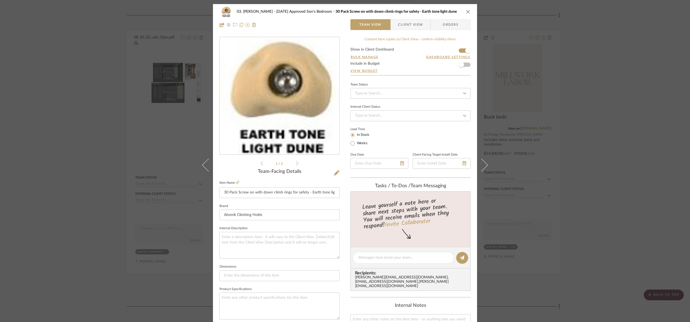
click at [409, 20] on span "Client View" at bounding box center [410, 24] width 25 height 11
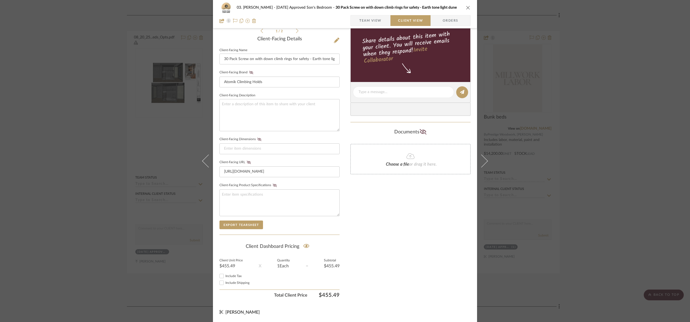
scroll to position [134, 0]
click at [370, 9] on div "03. [PERSON_NAME] [DATE] Approved Son's Bedroom 30 Pack Screw on with down clim…" at bounding box center [349, 8] width 225 height 4
click at [370, 18] on span "Team View" at bounding box center [370, 20] width 22 height 11
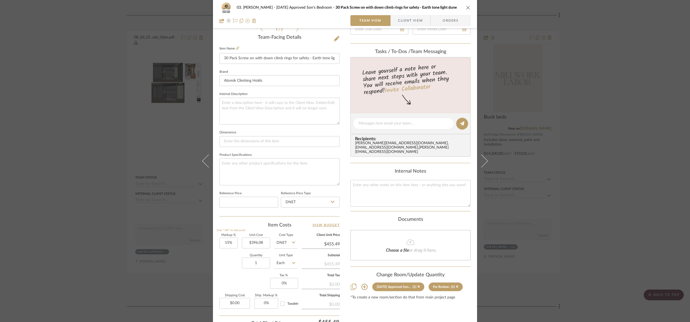
click at [536, 146] on div "03. [PERSON_NAME] [DATE] Approved Son's Bedroom 30 Pack Screw on with down clim…" at bounding box center [345, 161] width 690 height 322
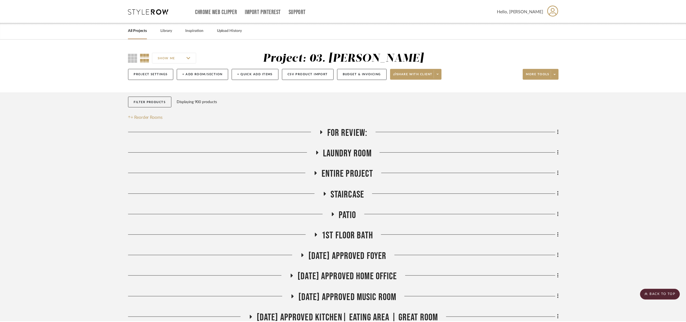
scroll to position [447, 0]
